Goal: Information Seeking & Learning: Learn about a topic

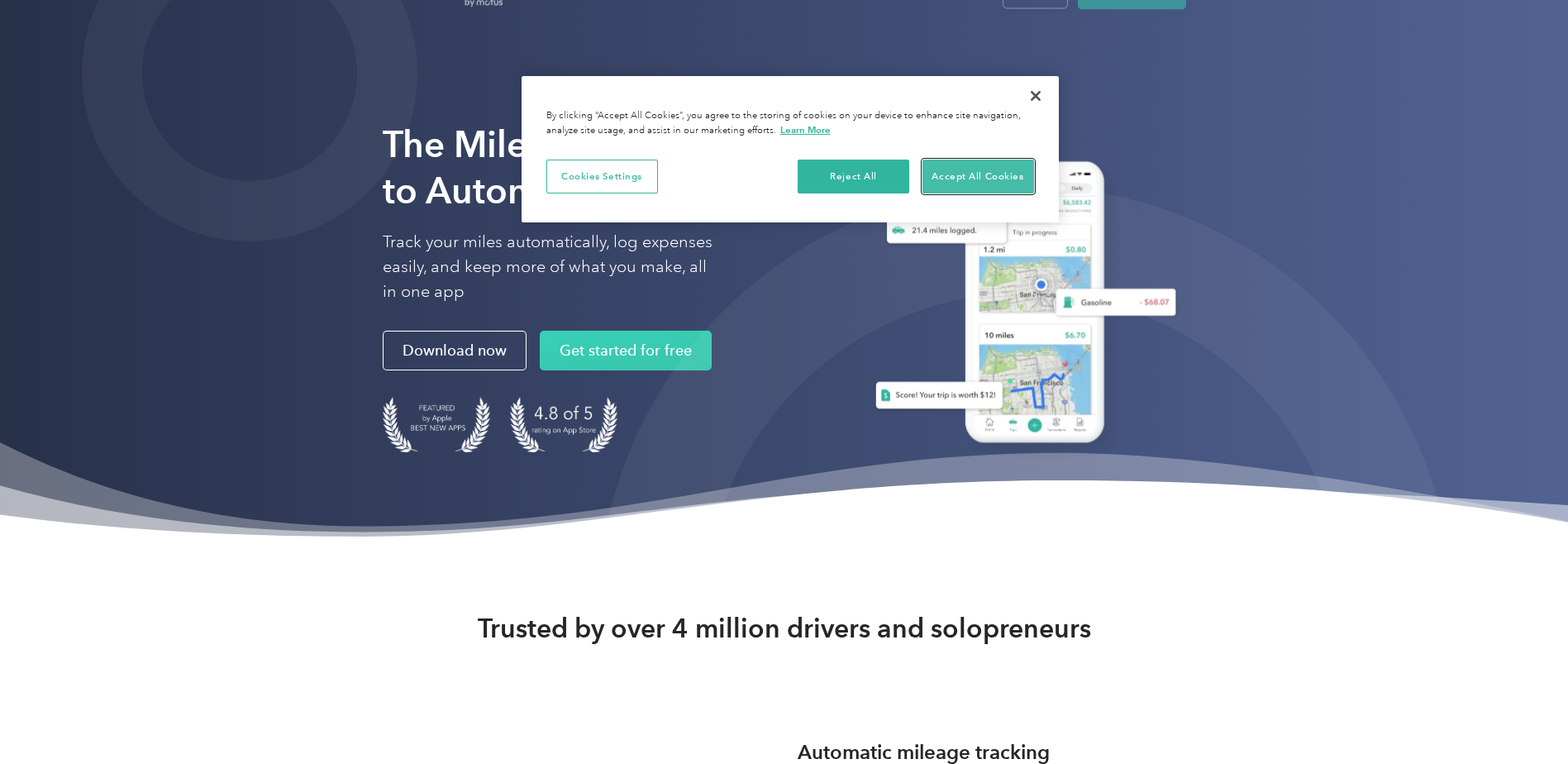
click at [993, 193] on button "Accept All Cookies" at bounding box center [979, 176] width 112 height 34
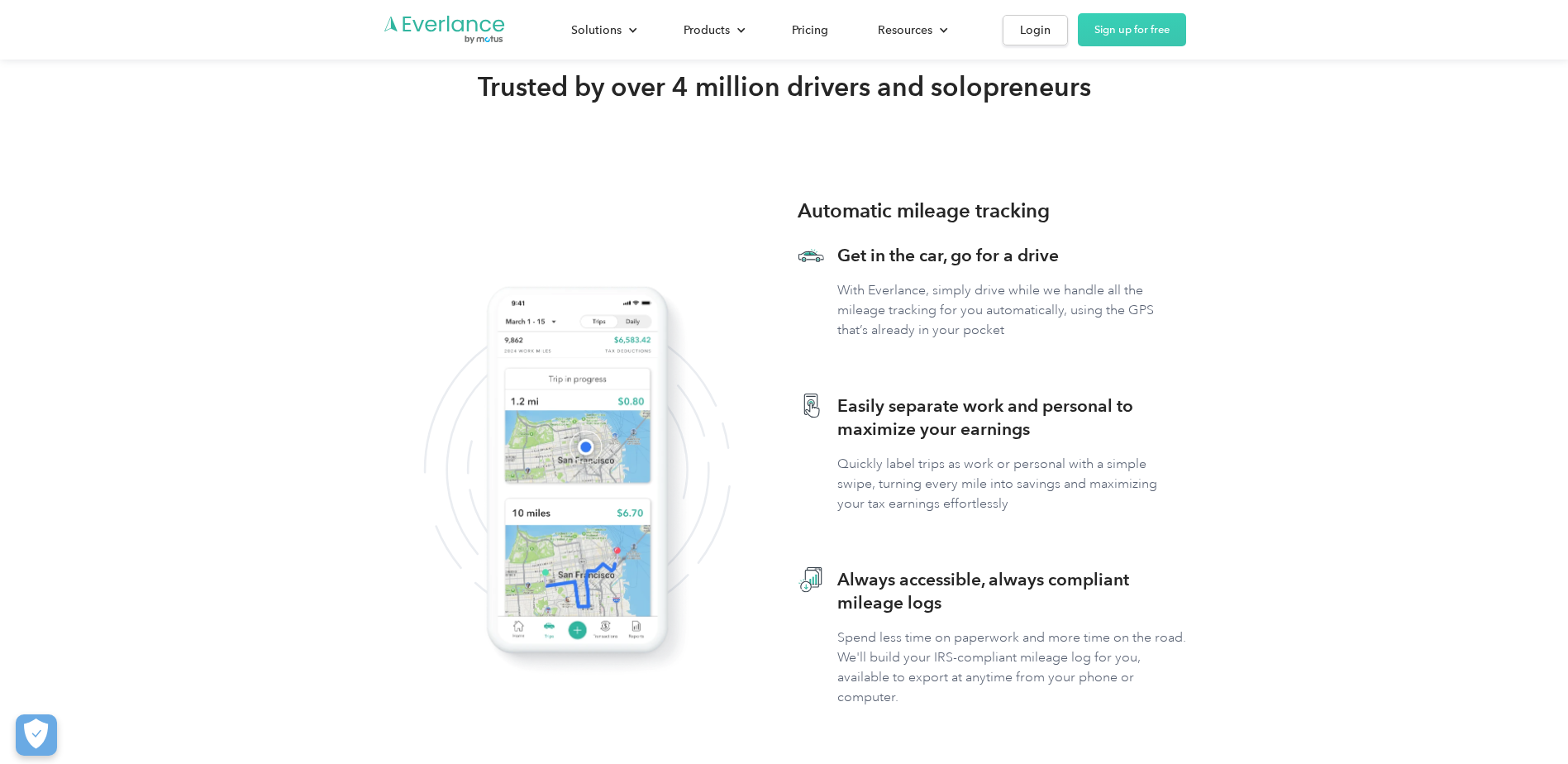
scroll to position [638, 0]
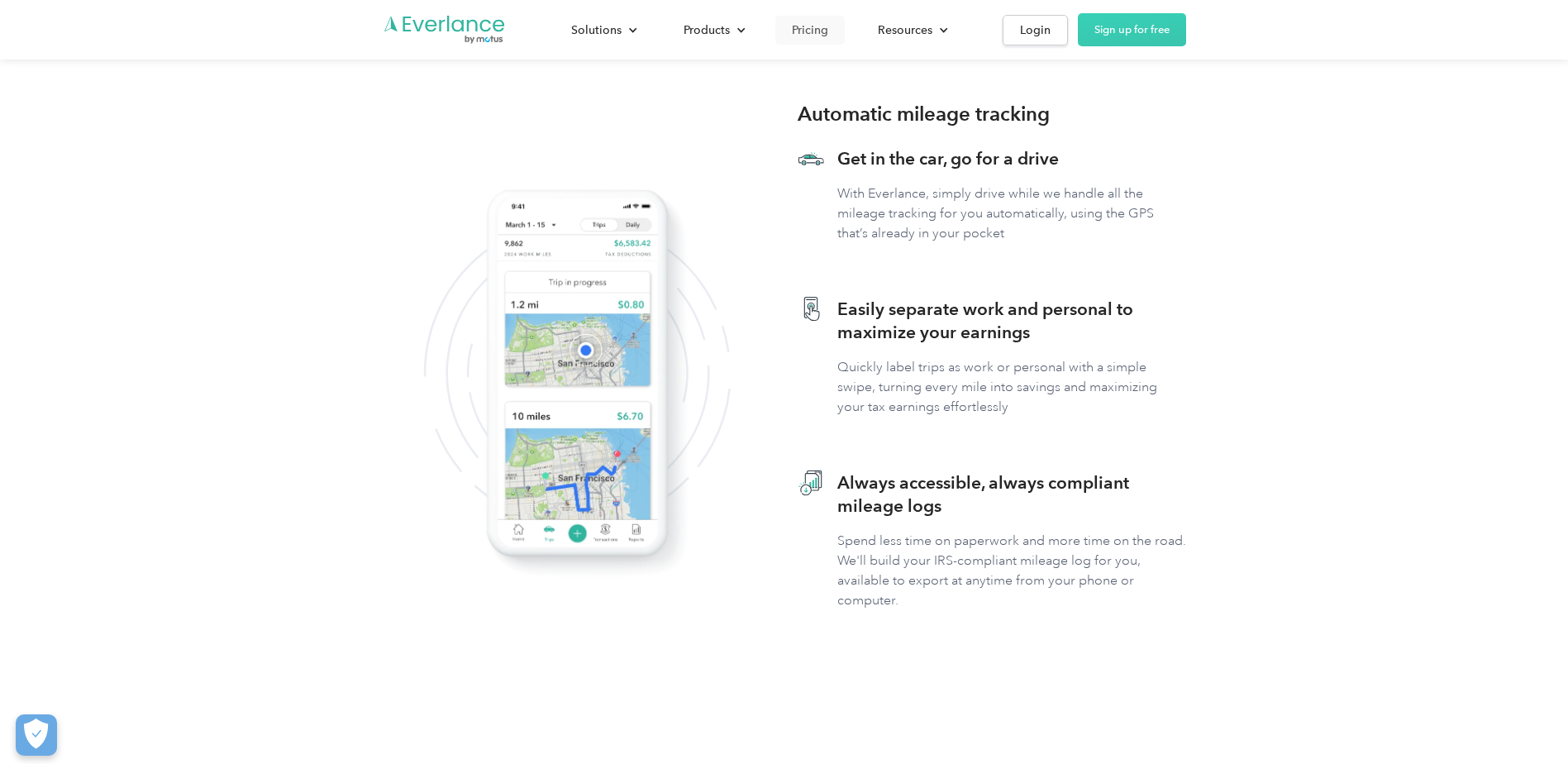
click at [816, 34] on div "Pricing" at bounding box center [809, 29] width 36 height 21
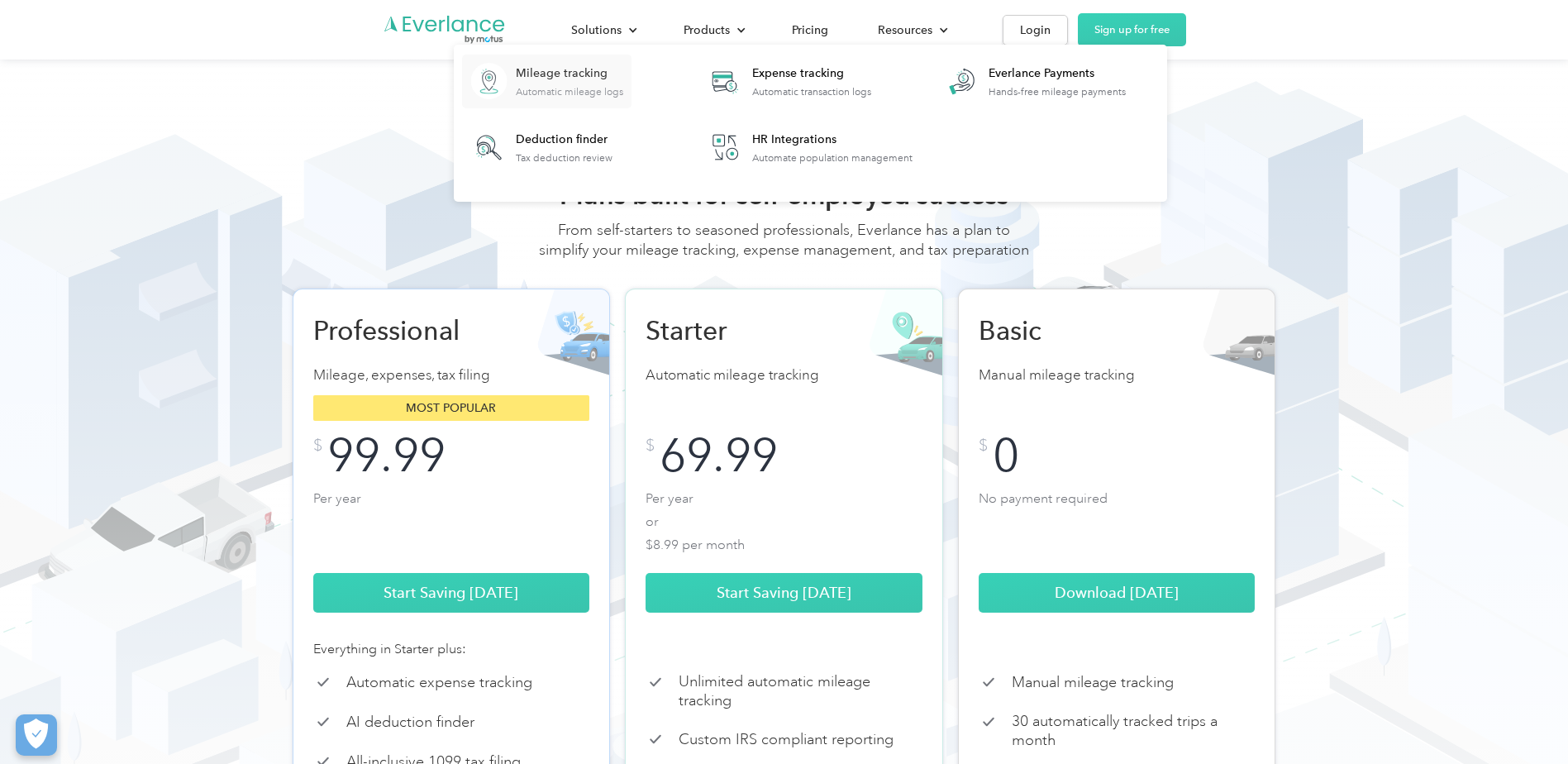
click at [611, 87] on div "Automatic mileage logs" at bounding box center [569, 92] width 108 height 12
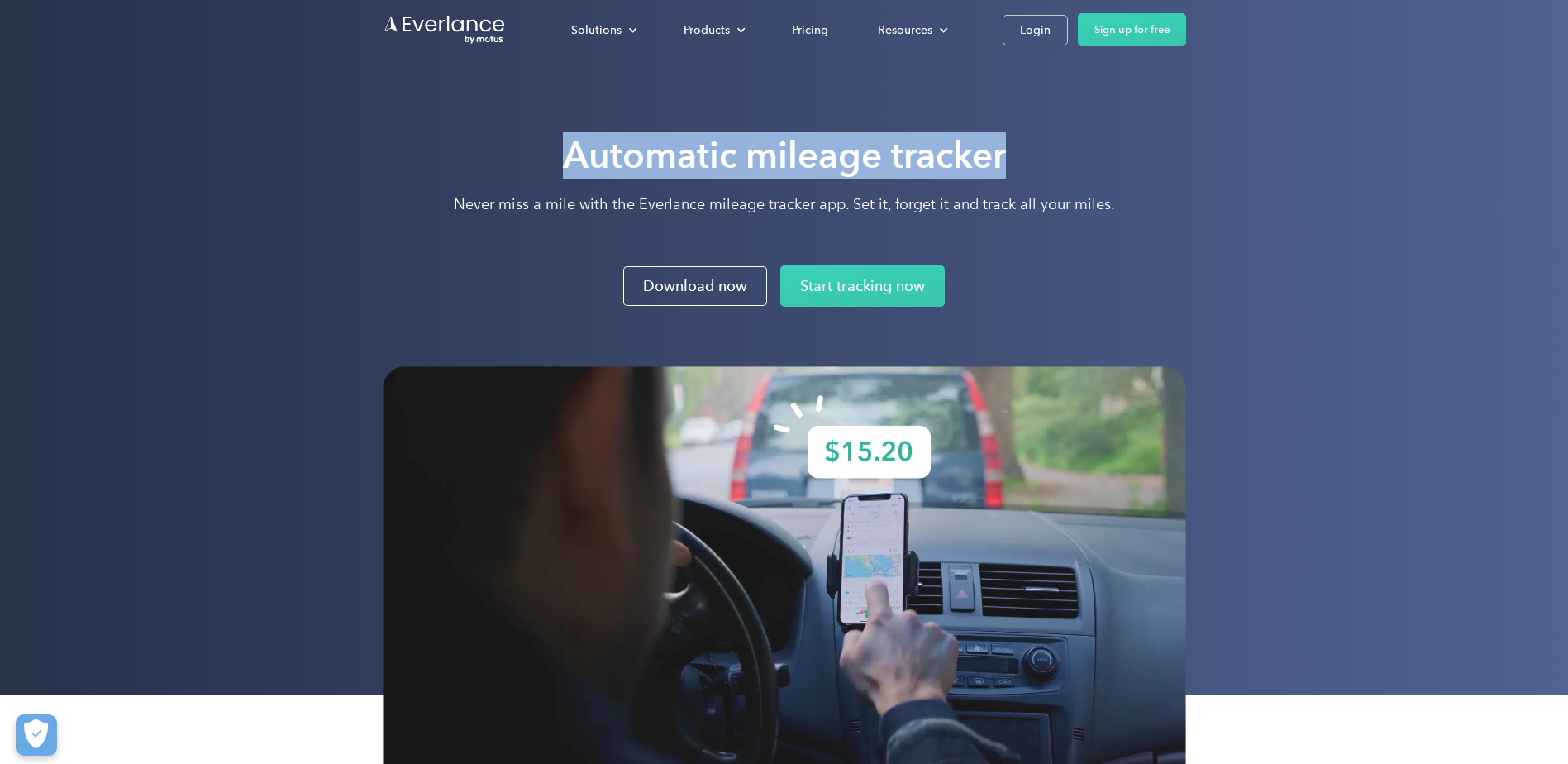
drag, startPoint x: 1568, startPoint y: 33, endPoint x: 1569, endPoint y: 58, distance: 25.0
click at [1568, 58] on html "Loading... Solutions For companies Easy vehicle reimbursements For self-employe…" at bounding box center [784, 382] width 1568 height 764
drag, startPoint x: 1569, startPoint y: 58, endPoint x: 1375, endPoint y: 92, distance: 197.0
click at [1375, 92] on div "Automatic mileage tracker Never miss a mile with the Everlance mileage tracker …" at bounding box center [784, 347] width 1568 height 694
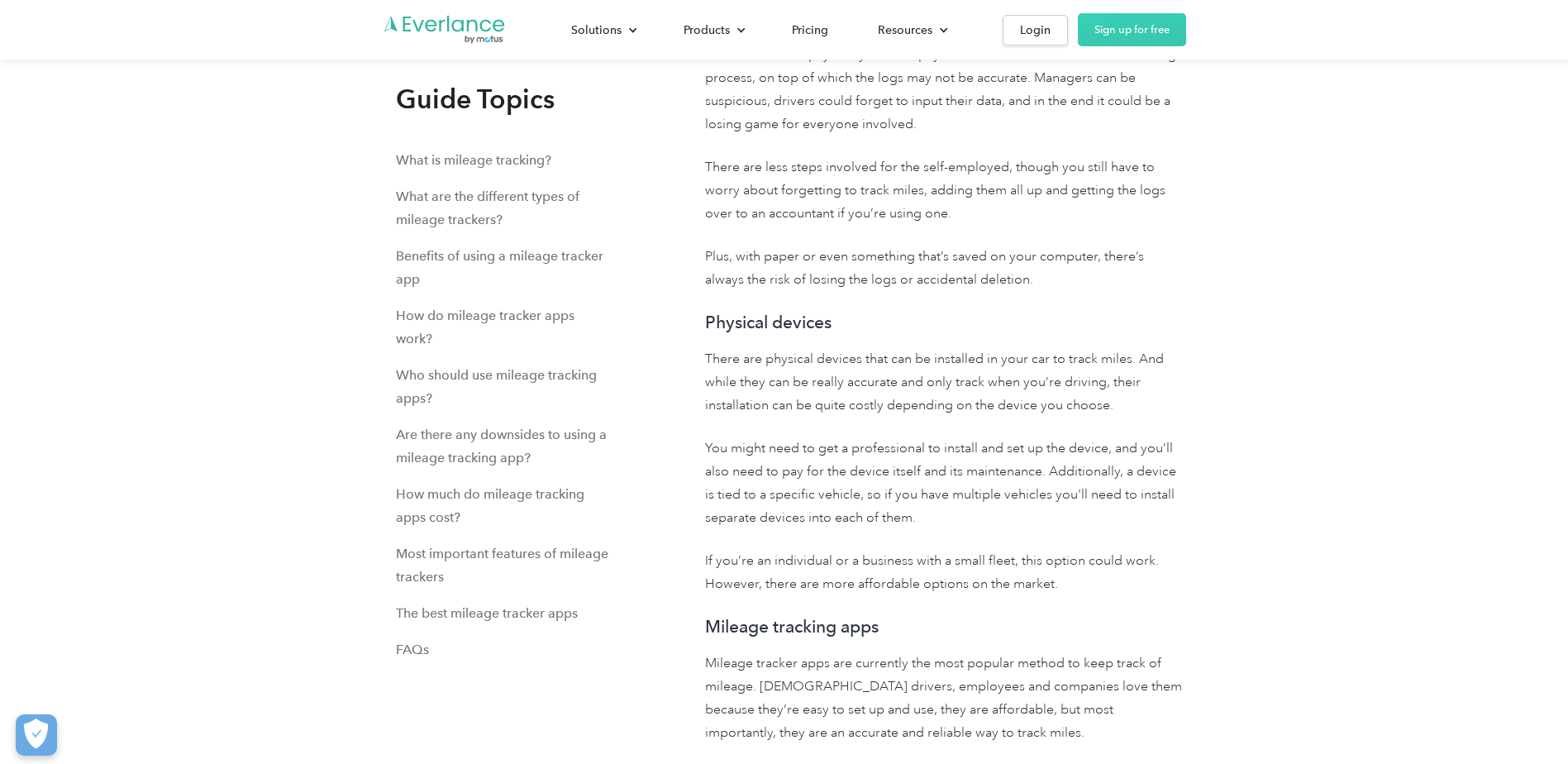
scroll to position [8946, 0]
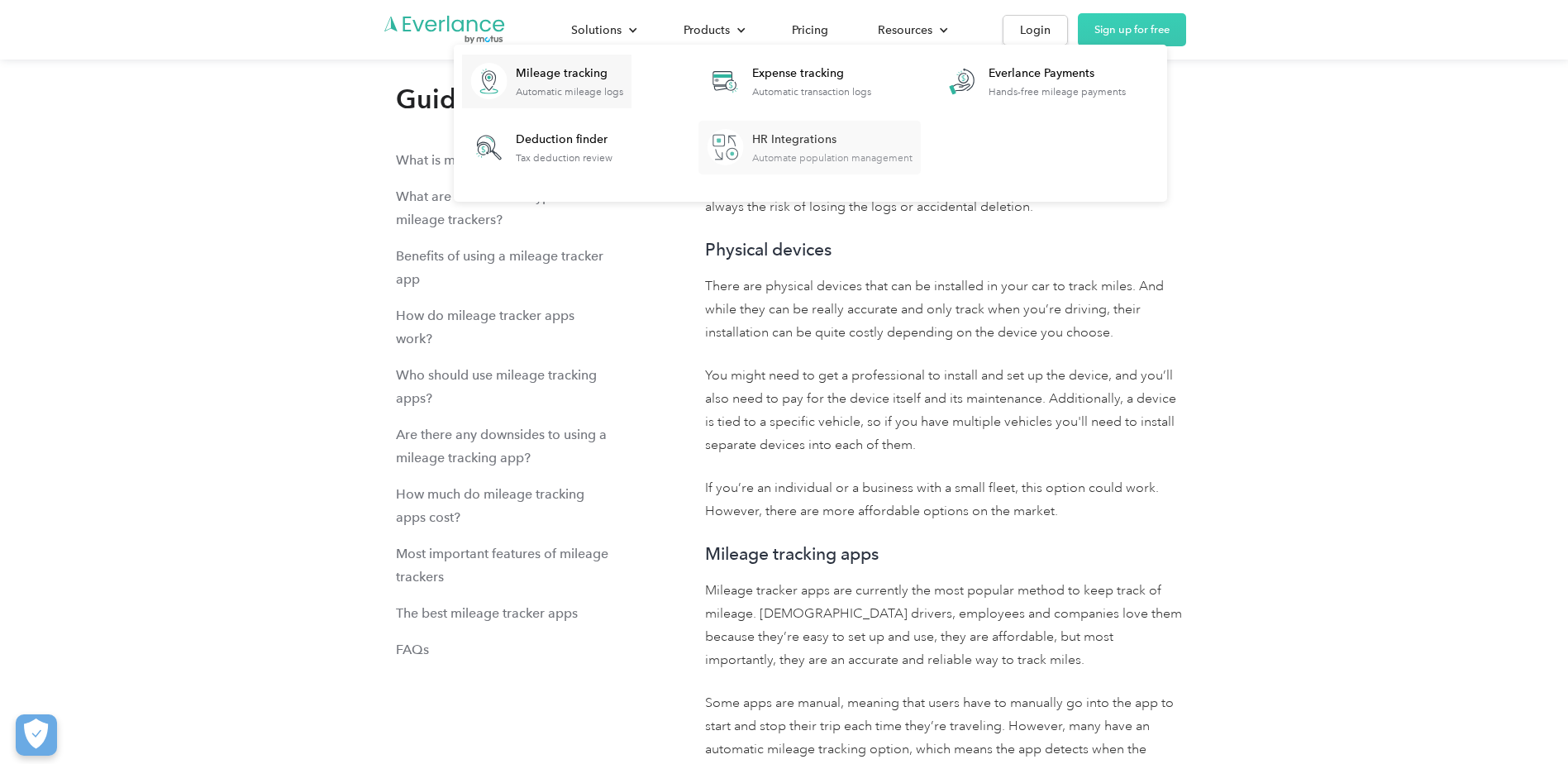
click at [847, 140] on div "HR Integrations" at bounding box center [833, 139] width 161 height 17
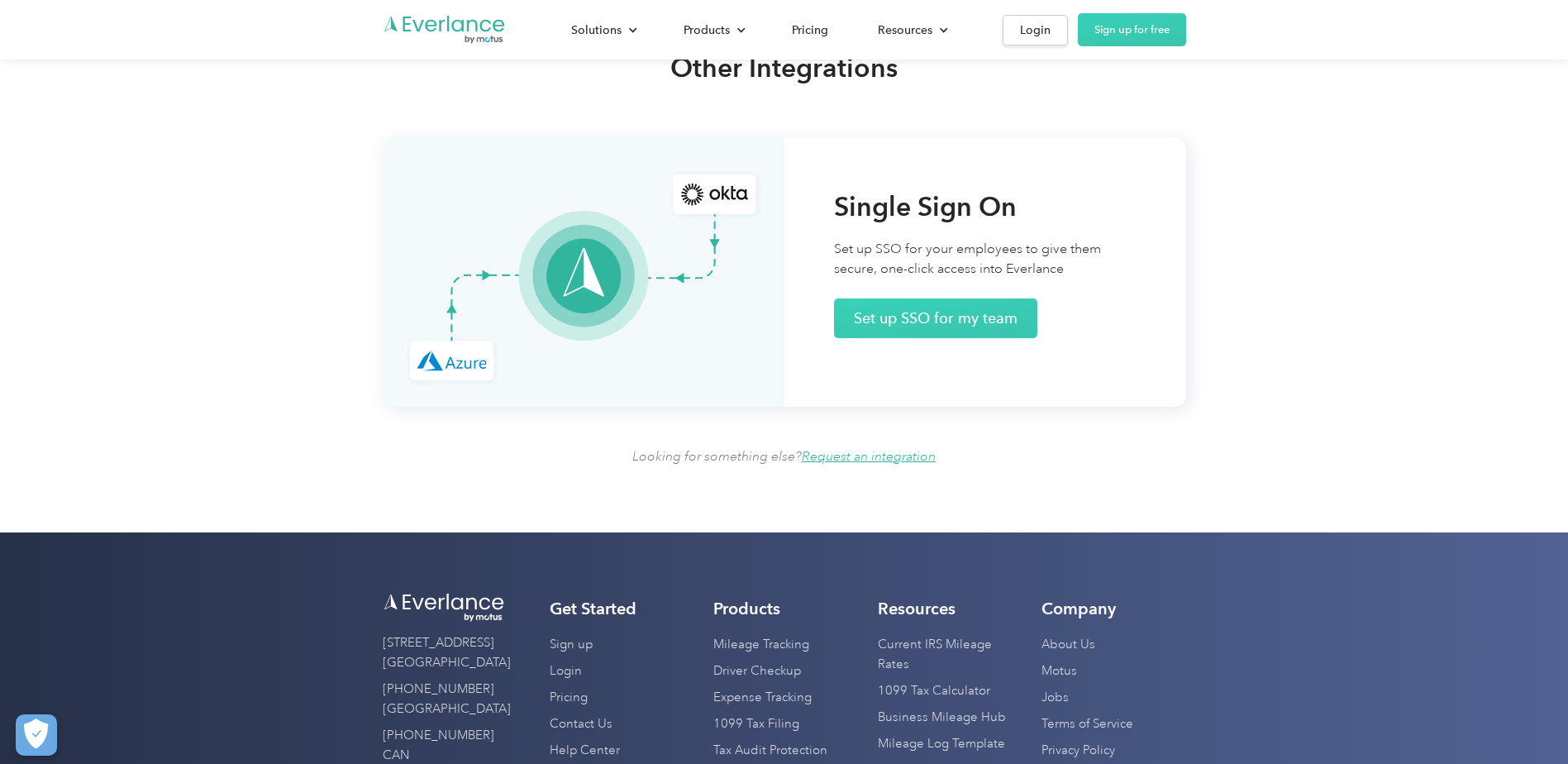
scroll to position [1670, 0]
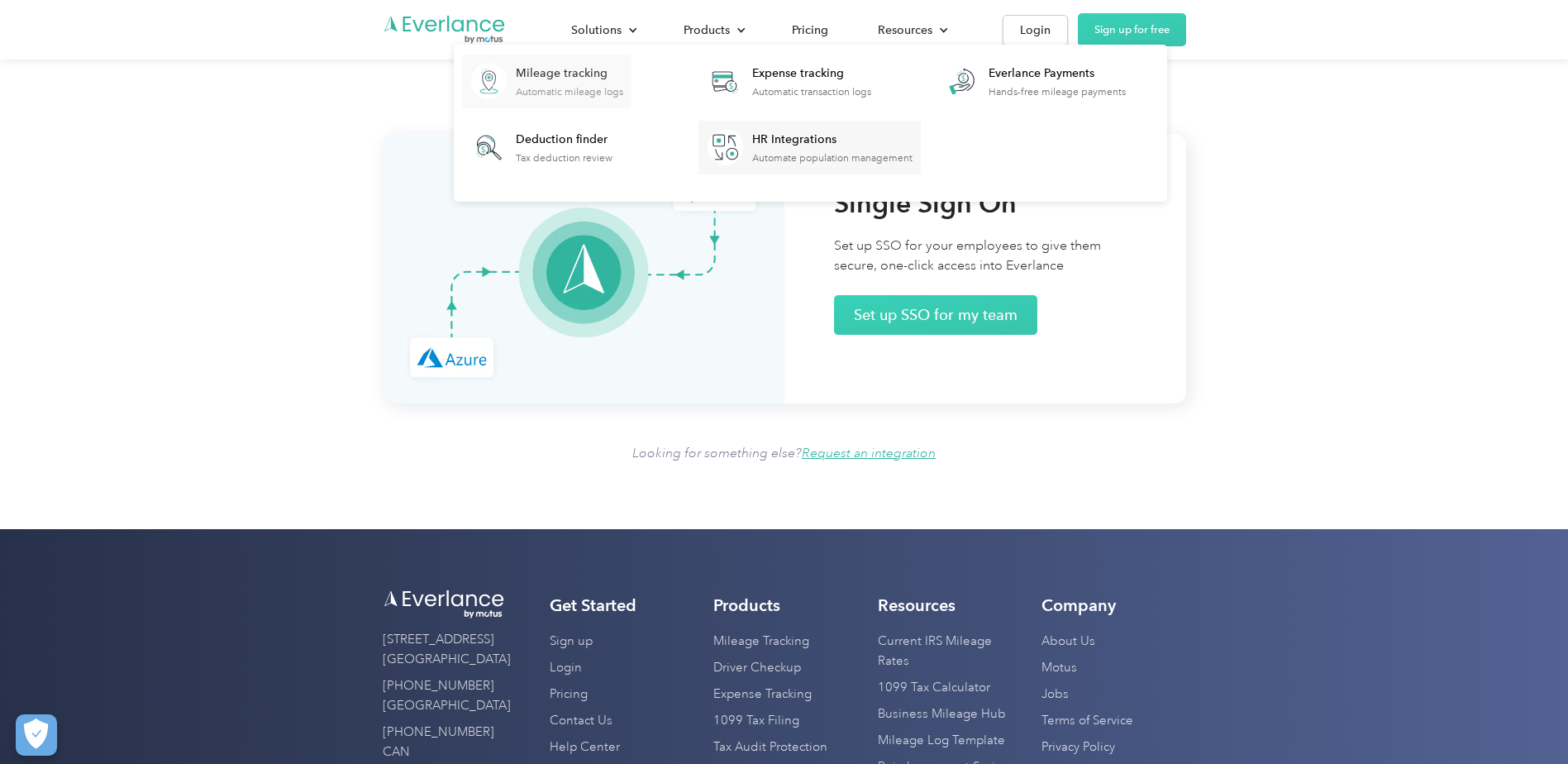
click at [590, 74] on div "Mileage tracking" at bounding box center [569, 73] width 108 height 17
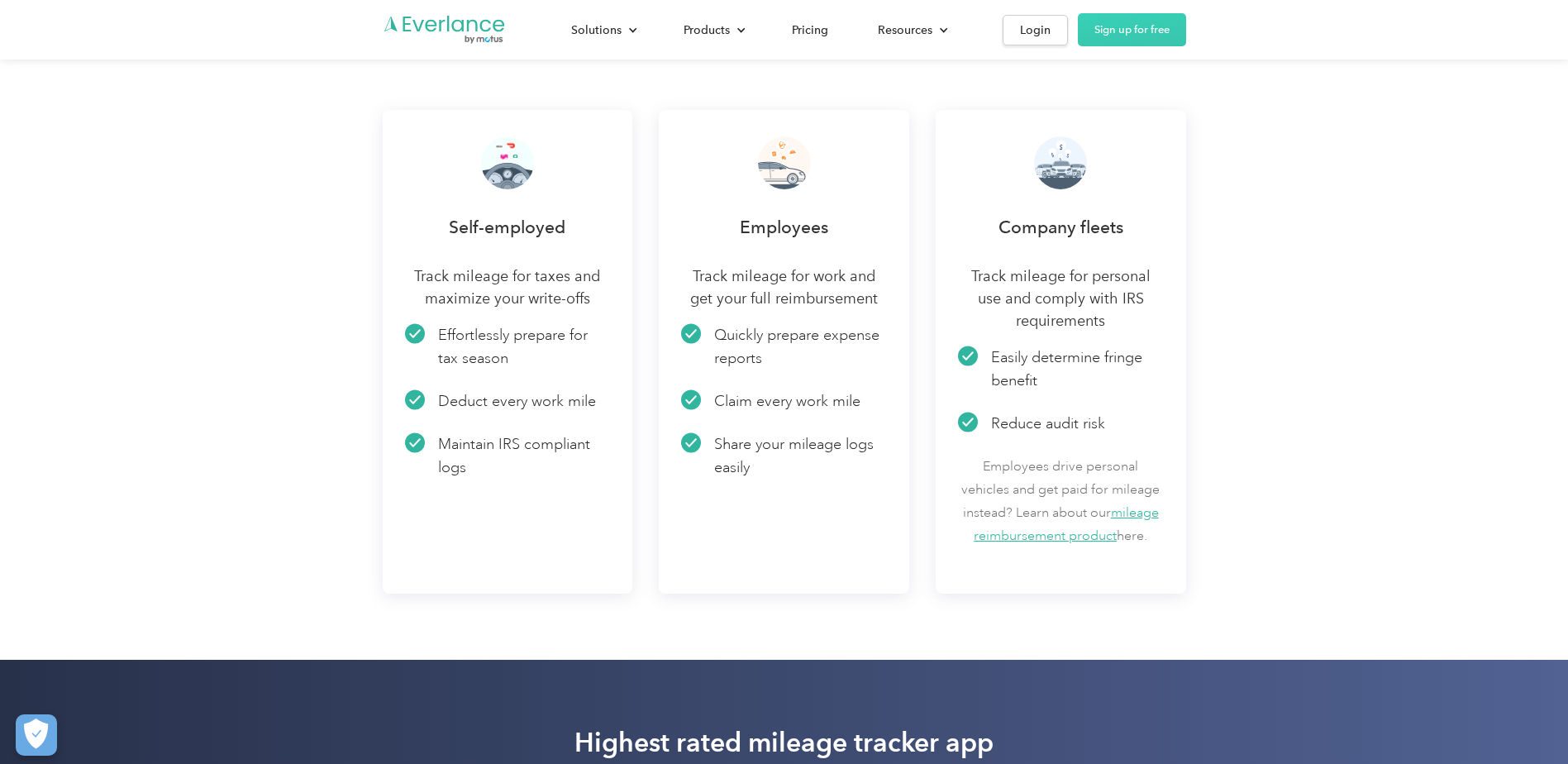
scroll to position [634, 0]
